Goal: Find specific page/section: Find specific page/section

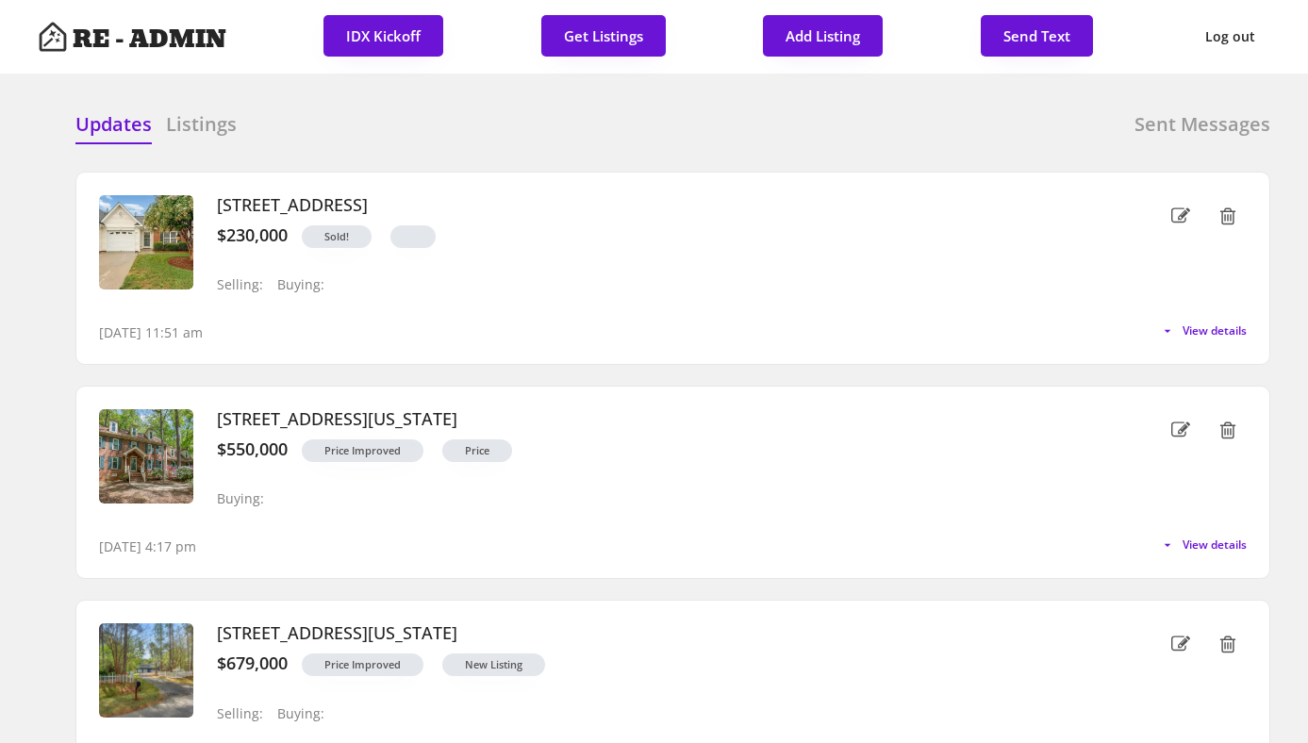
click at [612, 140] on div "Updates Listings Sent Messages" at bounding box center [672, 130] width 1195 height 38
click at [735, 124] on div "Updates Listings Sent Messages" at bounding box center [672, 130] width 1195 height 38
click at [692, 123] on div "Updates Listings Sent Messages" at bounding box center [672, 130] width 1195 height 38
click at [673, 120] on div "Updates Listings Sent Messages" at bounding box center [672, 130] width 1195 height 38
click at [219, 118] on h6 "Listings" at bounding box center [201, 124] width 71 height 26
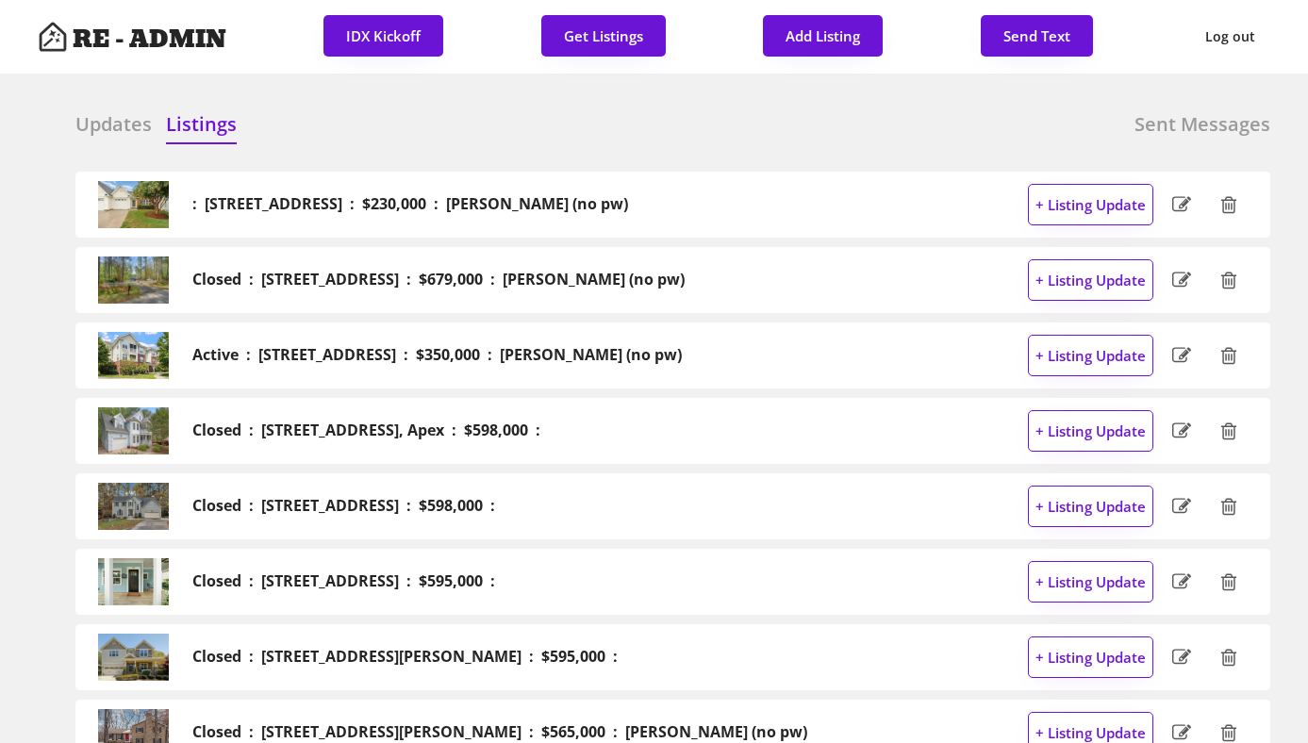
click at [120, 117] on h6 "Updates" at bounding box center [113, 124] width 76 height 26
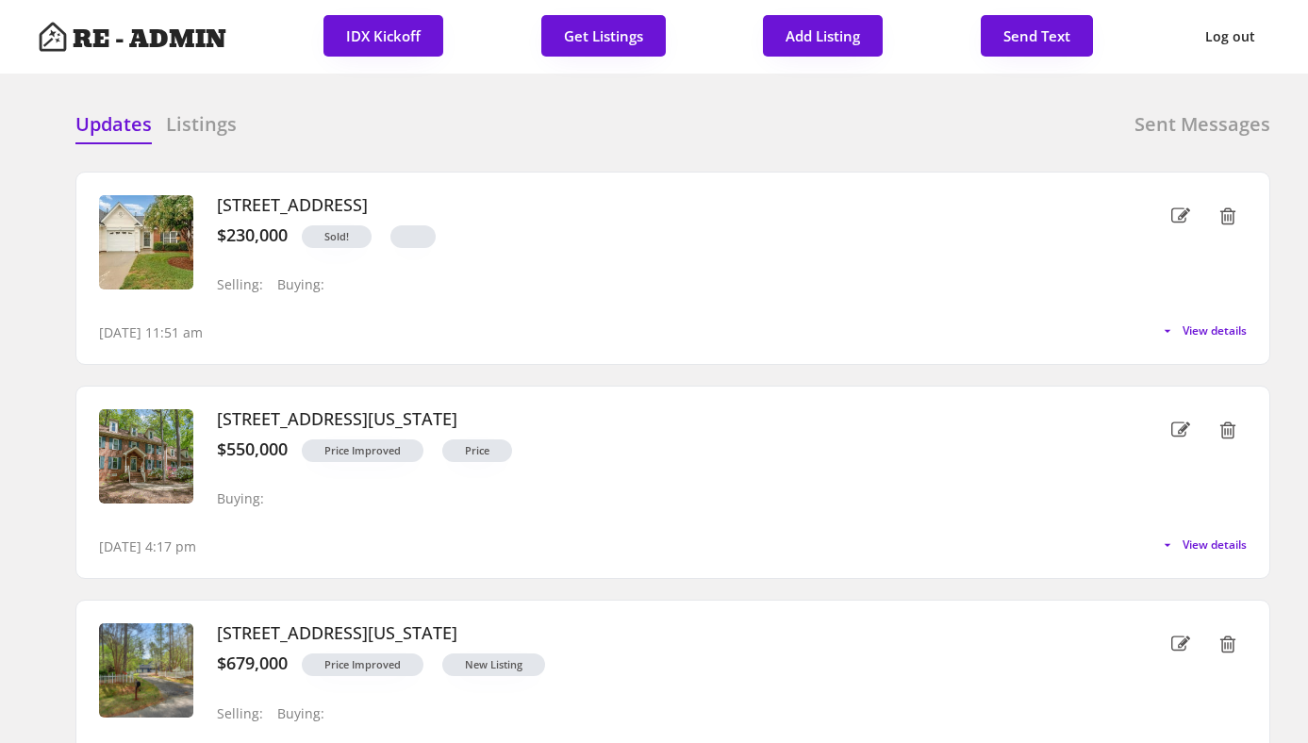
click at [636, 131] on div "Updates Listings Sent Messages" at bounding box center [672, 130] width 1195 height 38
